Goal: Transaction & Acquisition: Purchase product/service

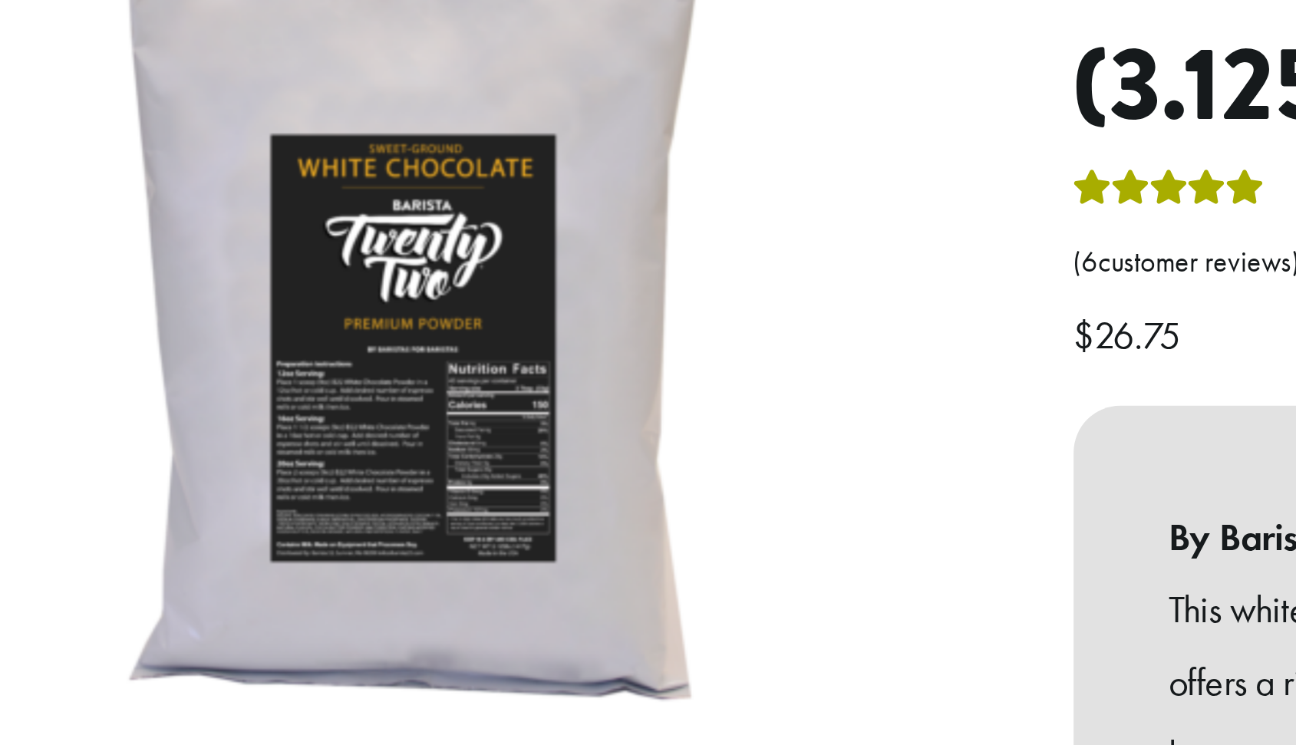
scroll to position [265, 0]
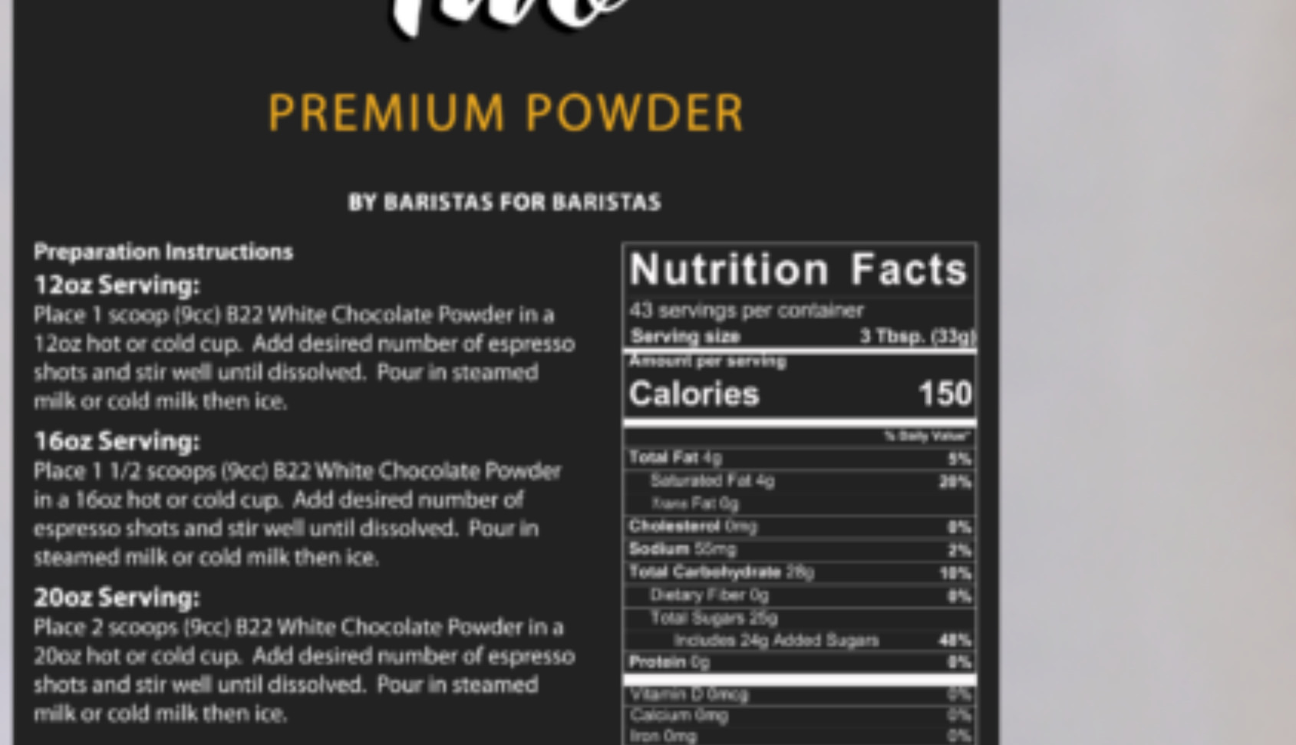
click at [408, 143] on img at bounding box center [428, 56] width 921 height 921
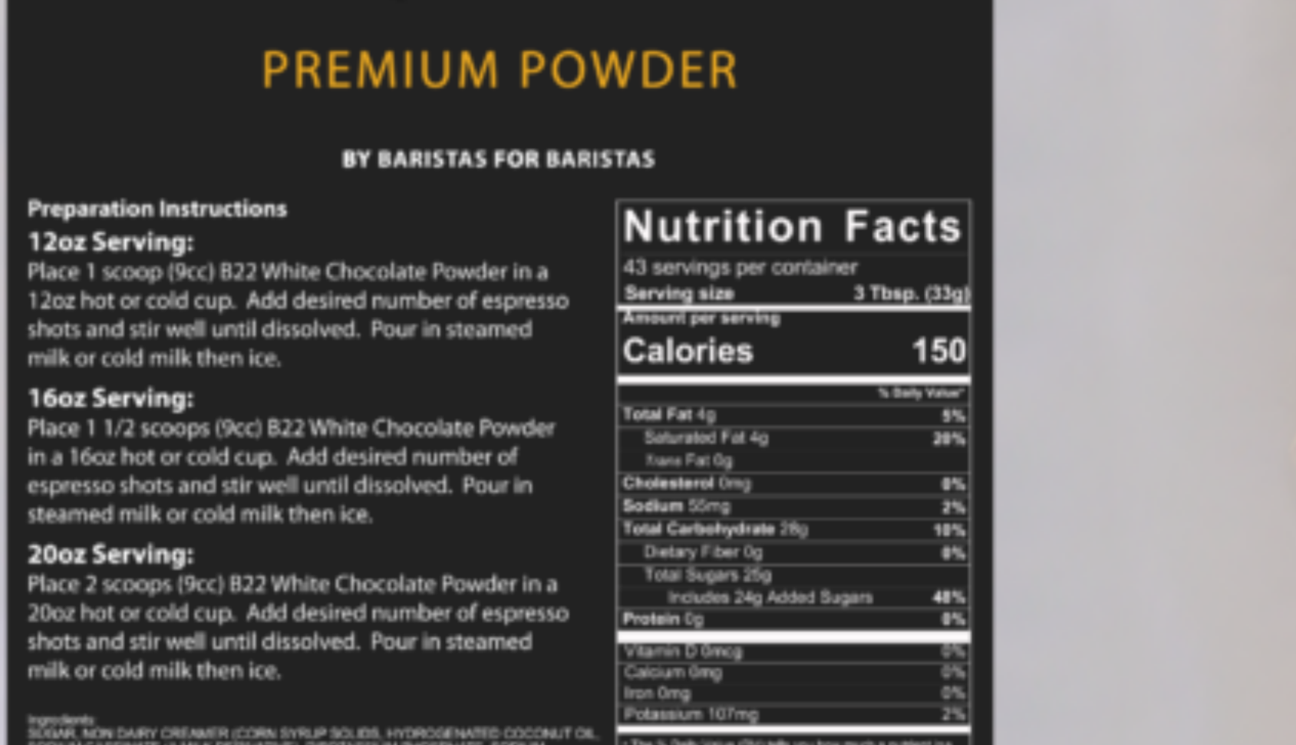
click at [410, 151] on img at bounding box center [426, 45] width 921 height 921
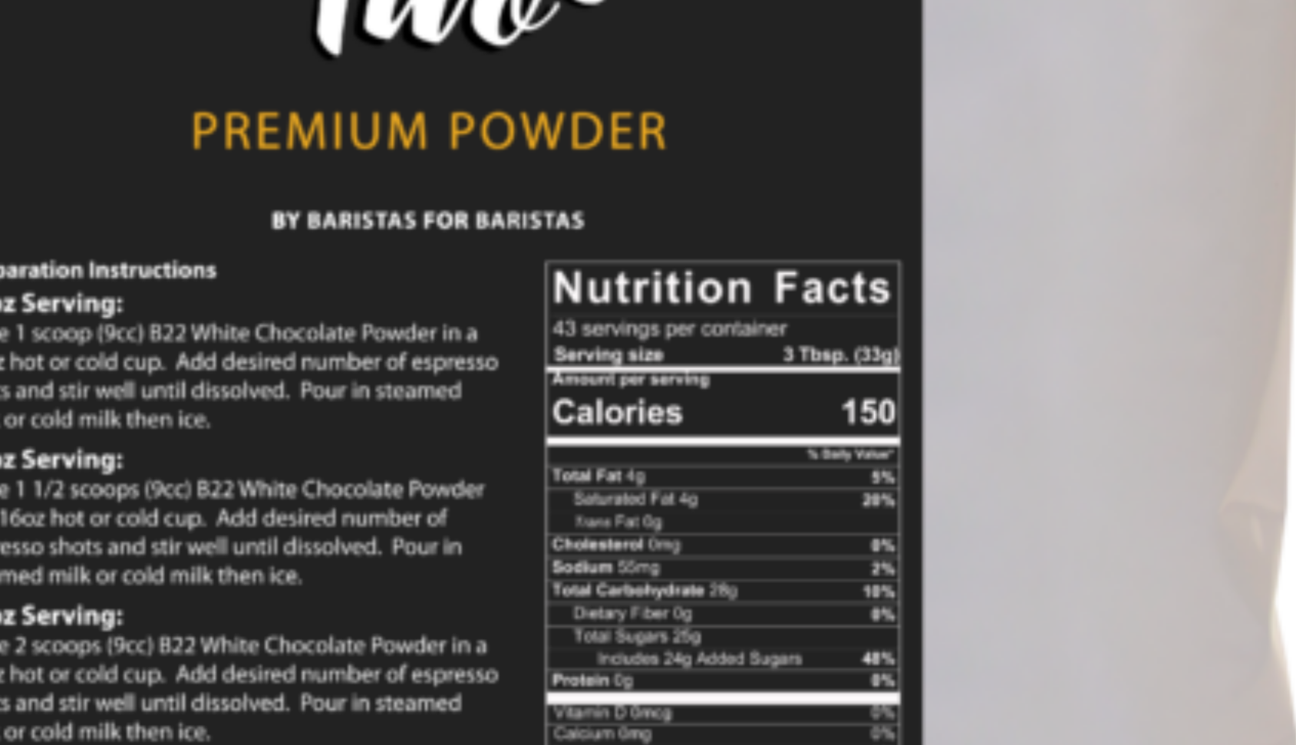
click at [427, 140] on img at bounding box center [409, 60] width 921 height 921
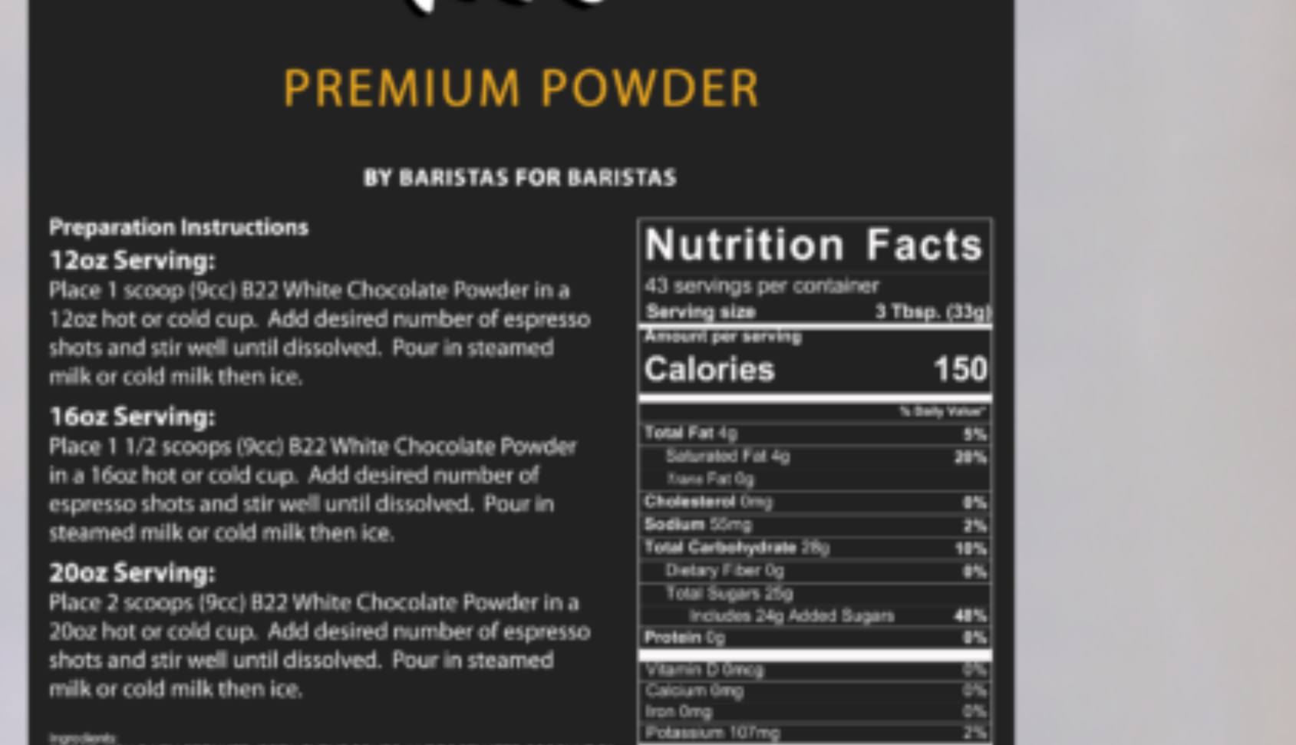
click at [406, 149] on img at bounding box center [432, 49] width 921 height 921
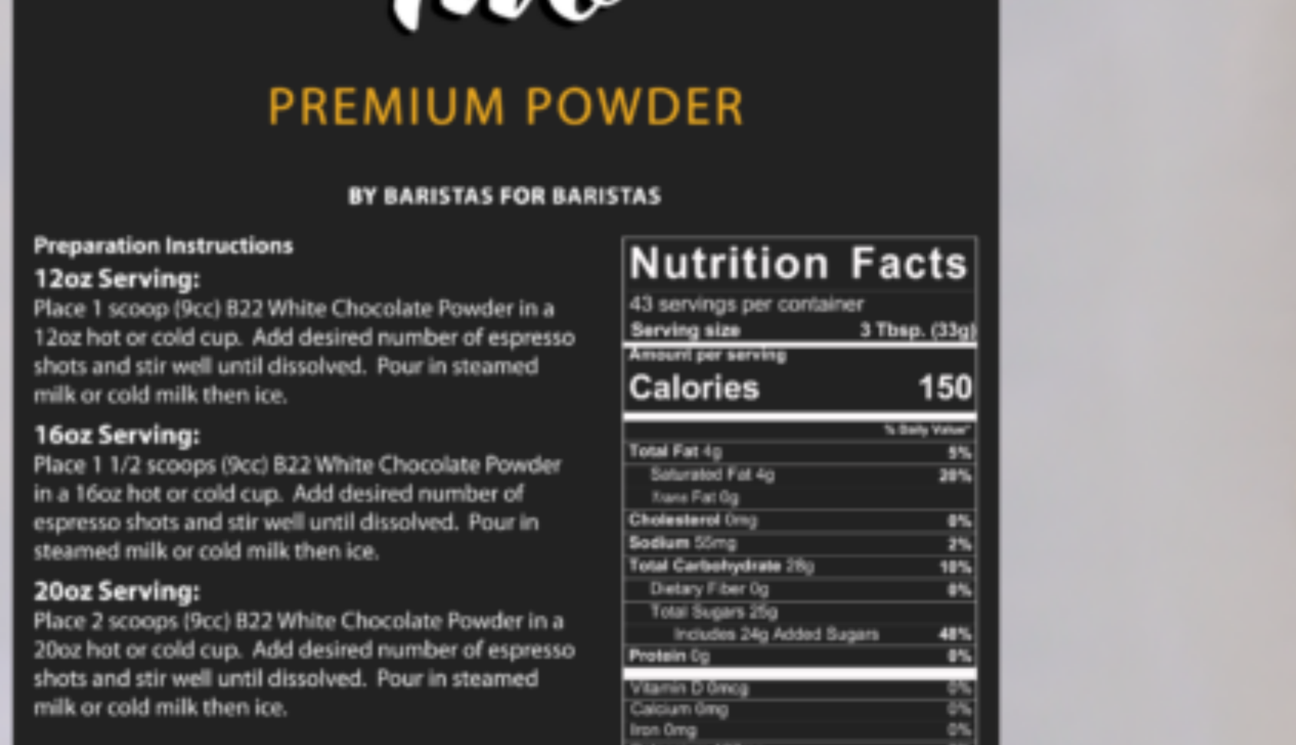
click at [408, 145] on img at bounding box center [428, 54] width 921 height 921
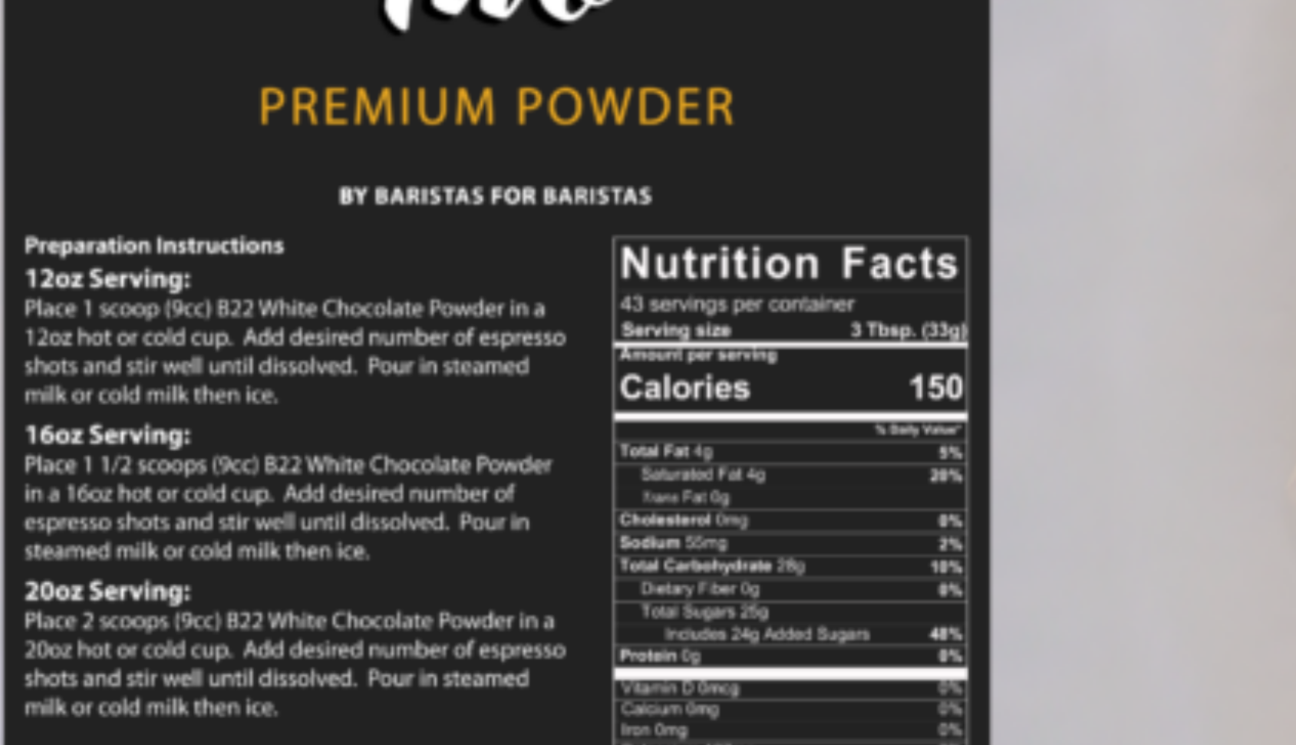
click at [411, 144] on img at bounding box center [425, 54] width 921 height 921
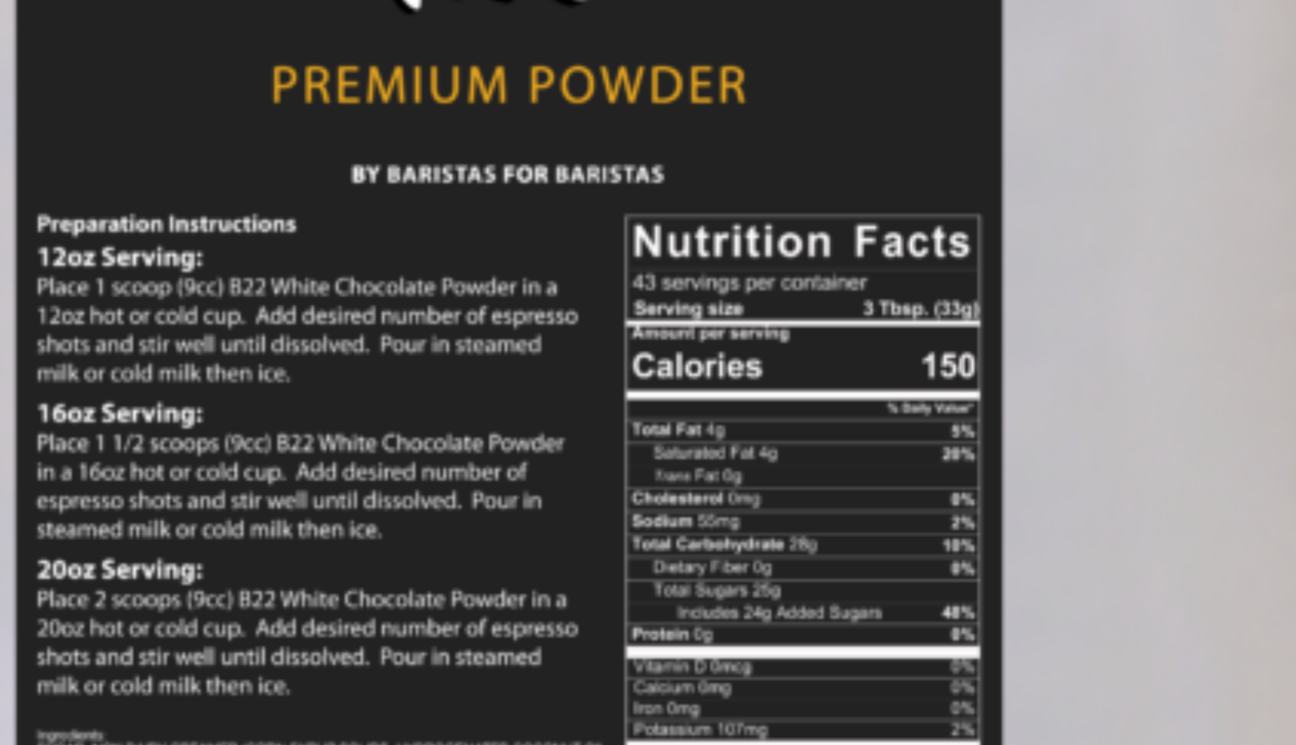
click at [408, 148] on img at bounding box center [429, 49] width 921 height 921
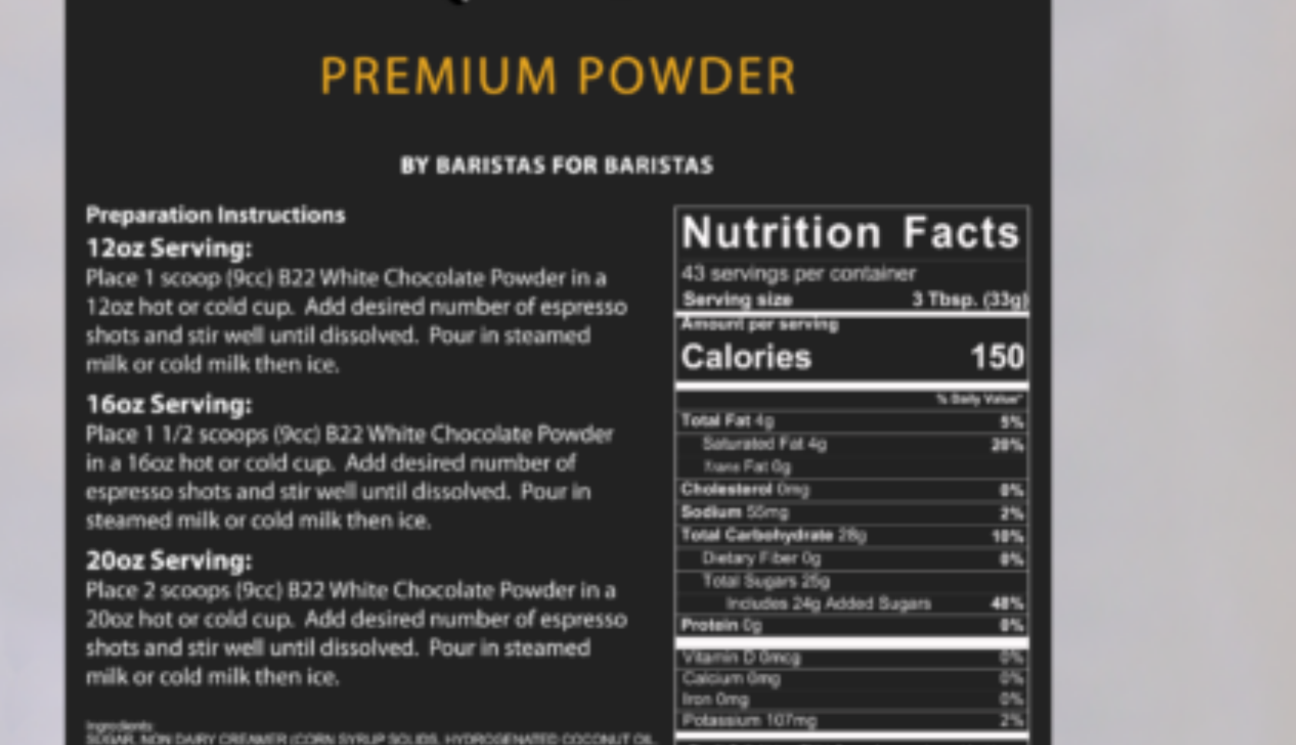
click at [396, 150] on img at bounding box center [441, 46] width 921 height 921
